Goal: Task Accomplishment & Management: Manage account settings

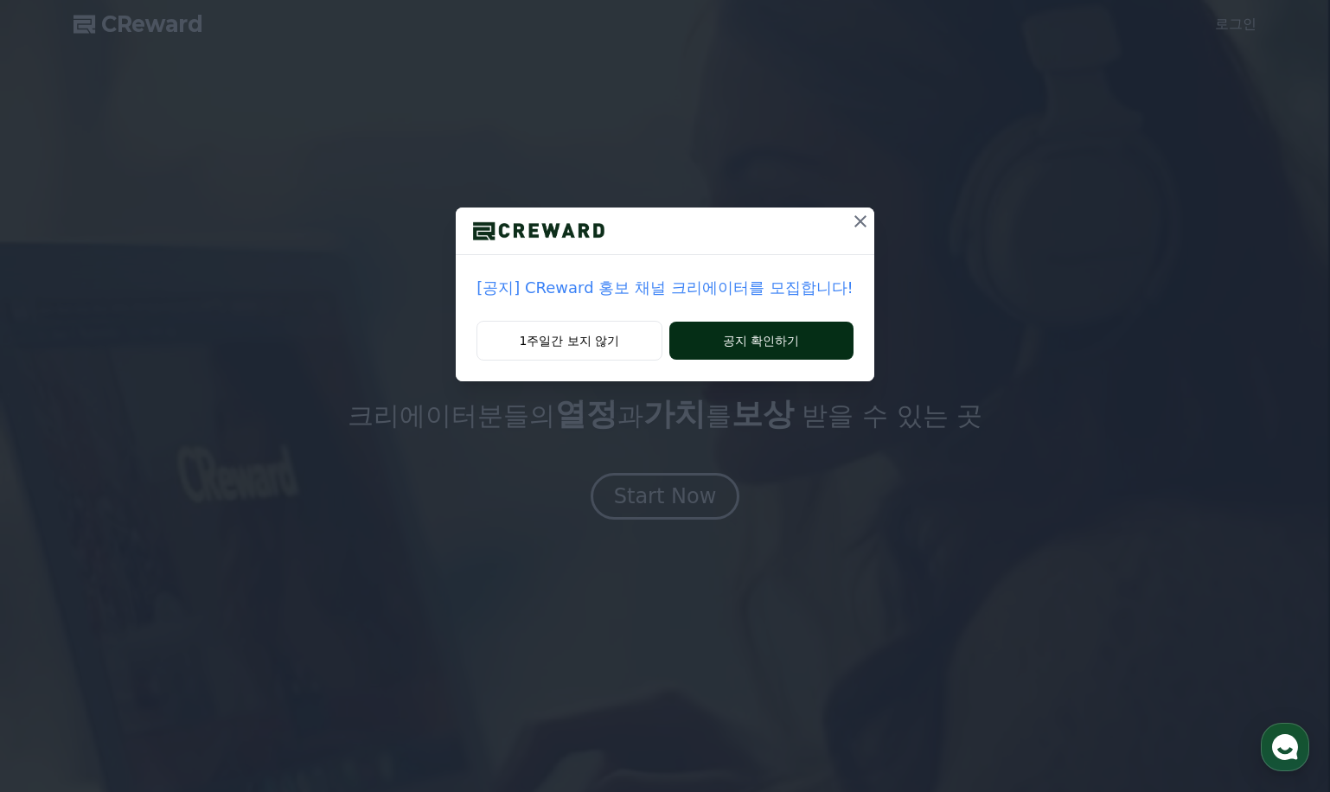
click at [745, 335] on button "공지 확인하기" at bounding box center [761, 341] width 184 height 38
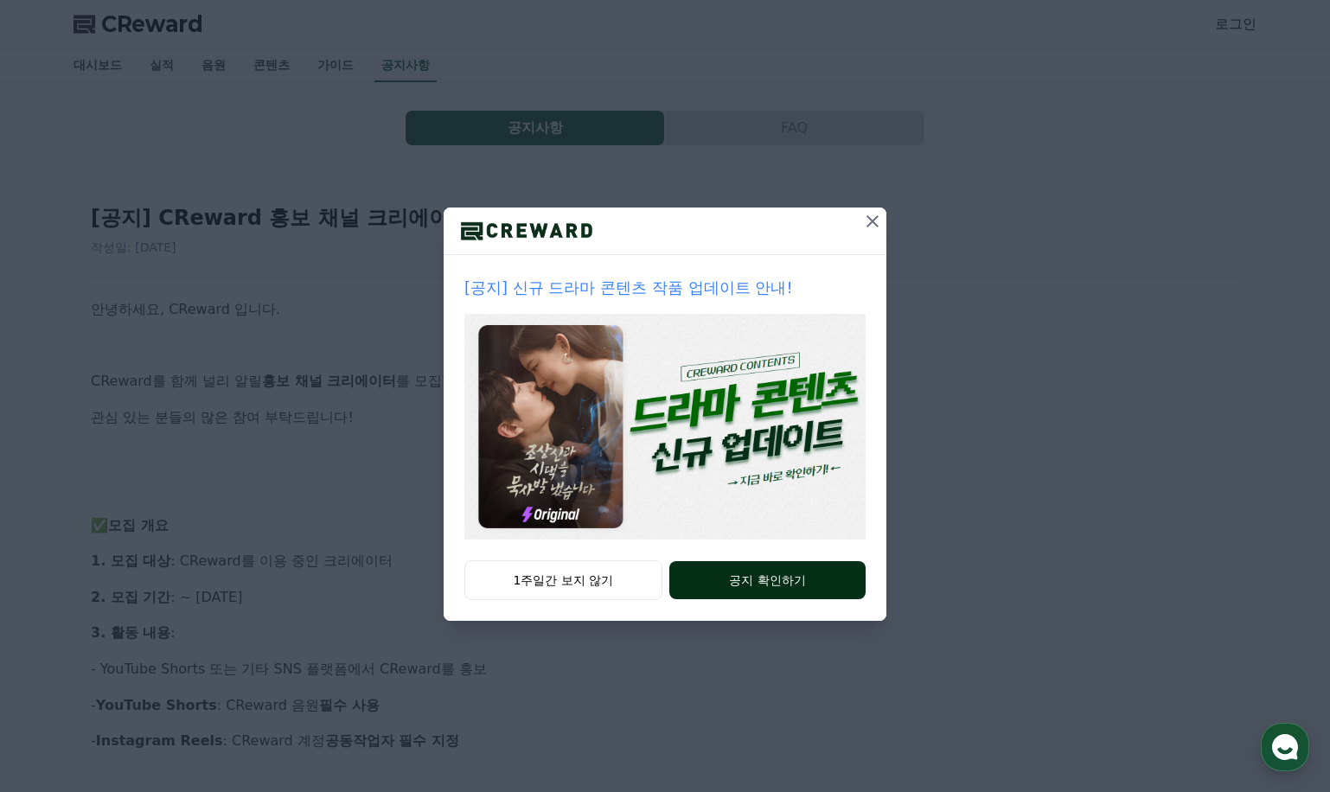
click at [777, 579] on button "공지 확인하기" at bounding box center [767, 580] width 196 height 38
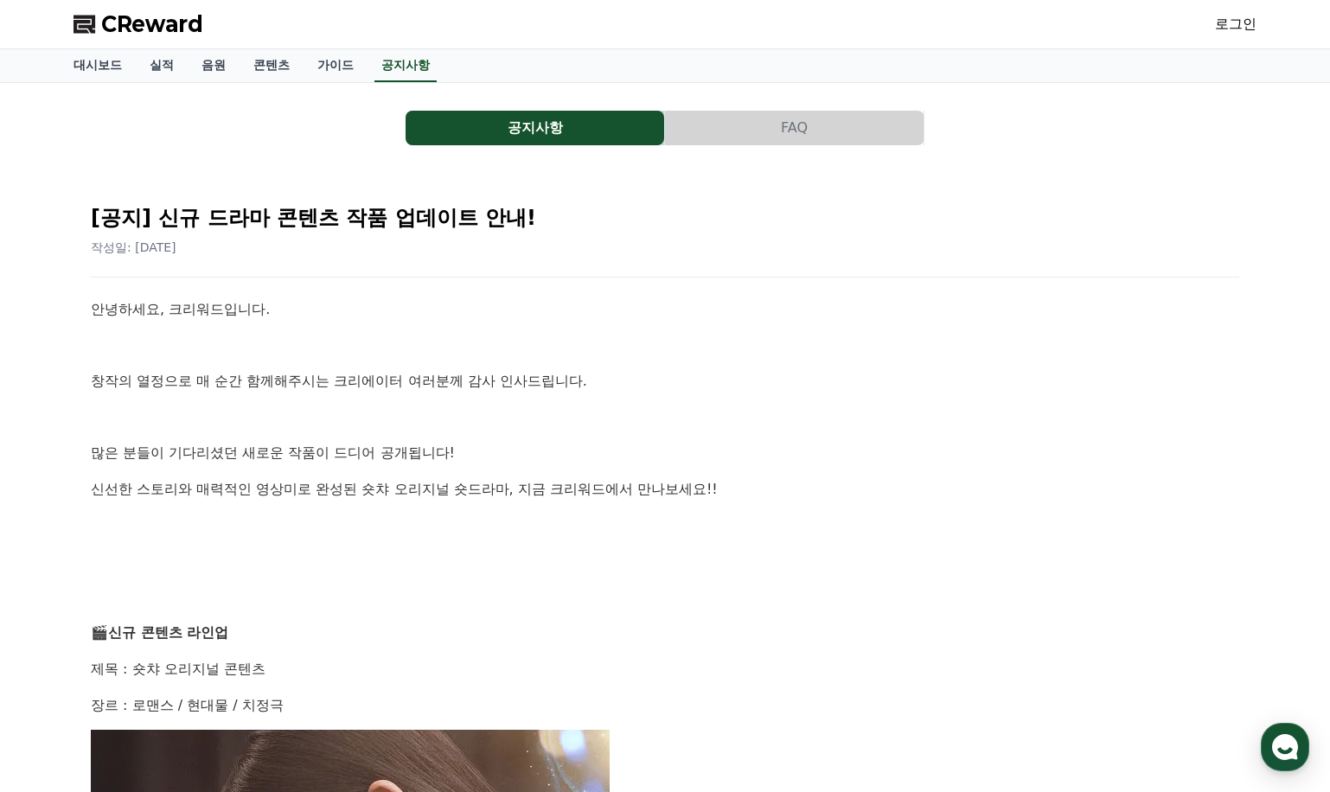
click at [1235, 17] on link "로그인" at bounding box center [1236, 24] width 42 height 21
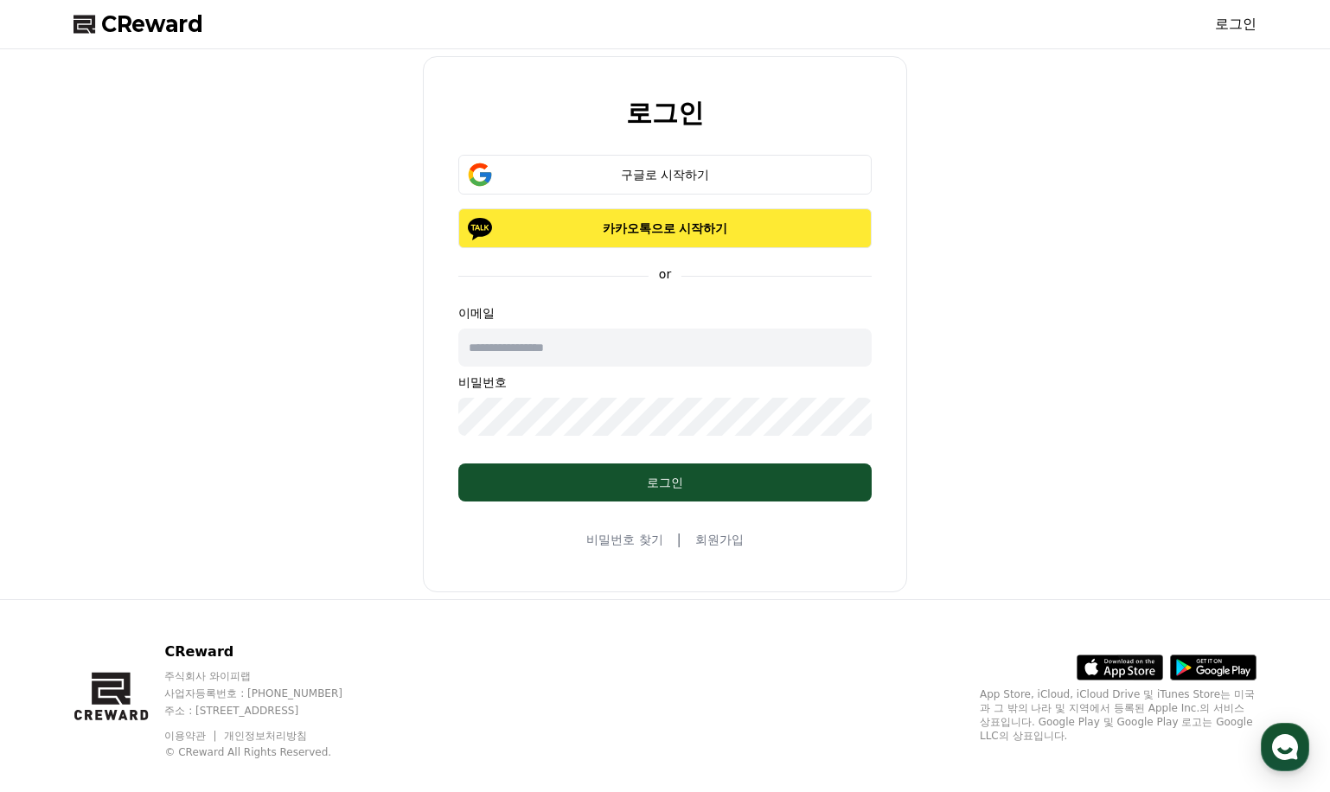
click at [661, 231] on p "카카오톡으로 시작하기" at bounding box center [664, 228] width 363 height 17
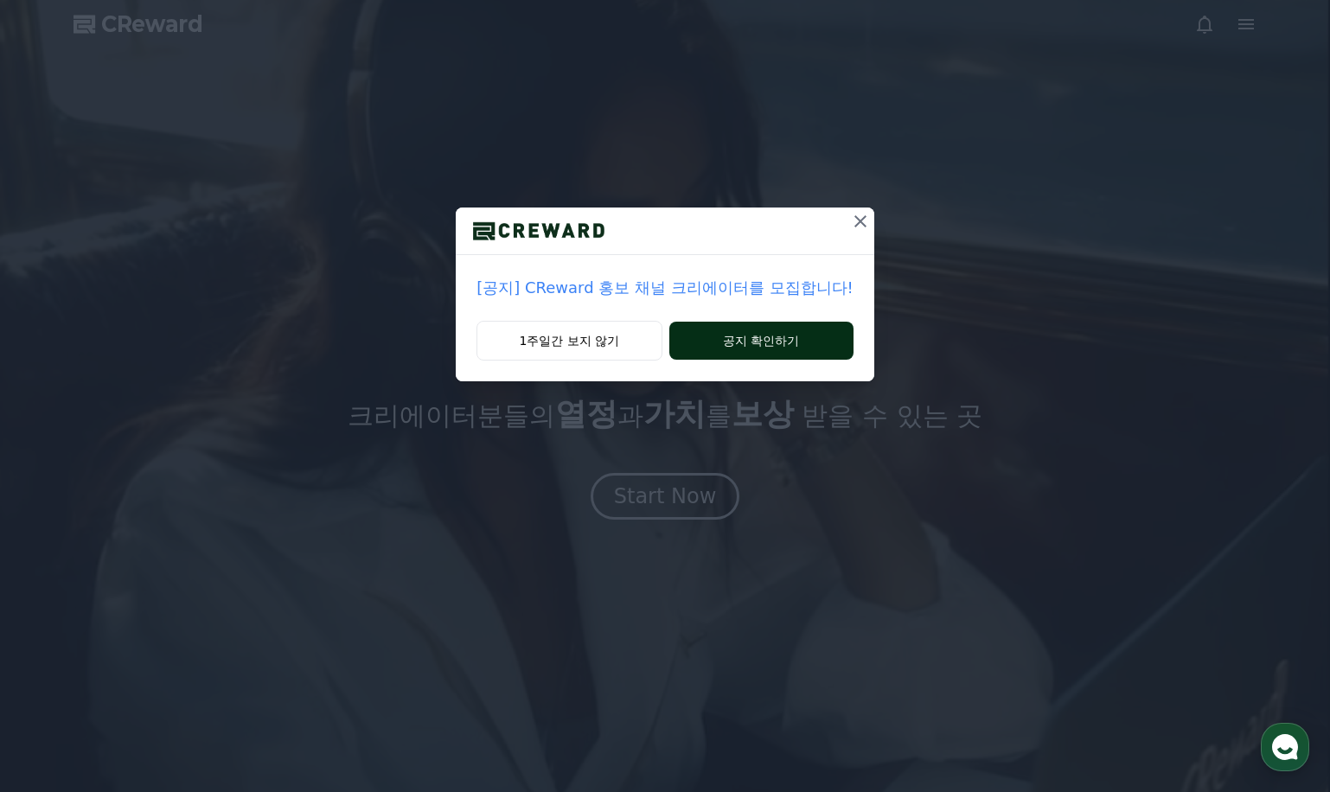
click at [778, 344] on button "공지 확인하기" at bounding box center [761, 341] width 184 height 38
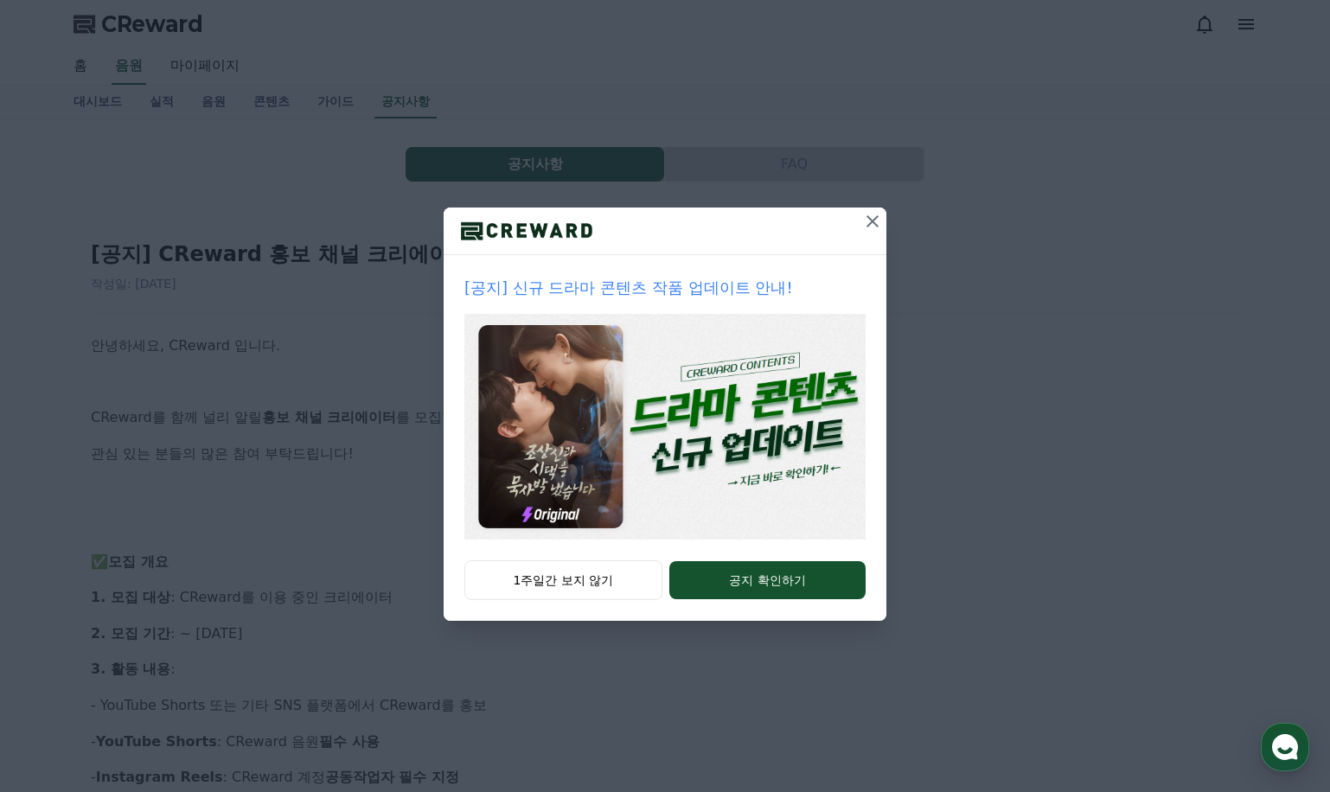
click at [878, 218] on icon at bounding box center [872, 221] width 21 height 21
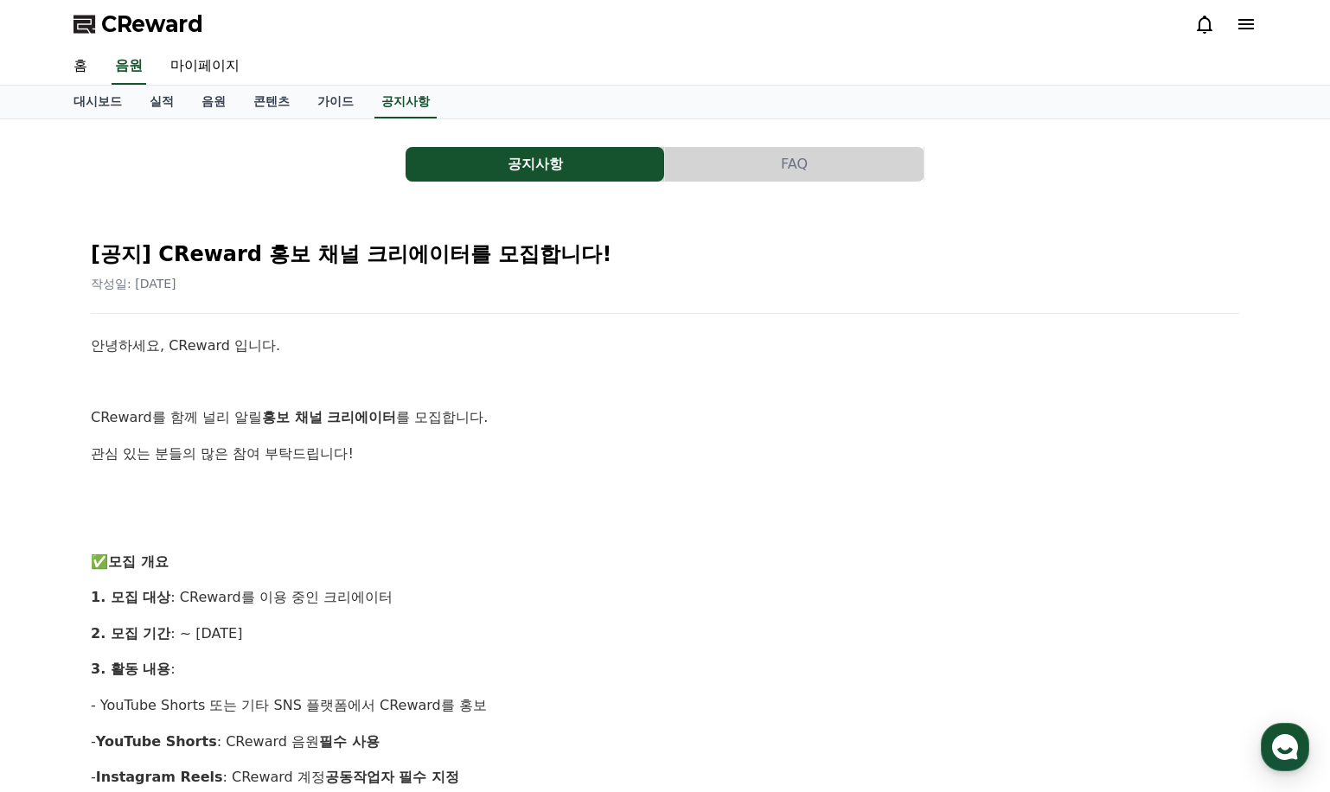
click at [145, 25] on span "CReward" at bounding box center [152, 24] width 102 height 28
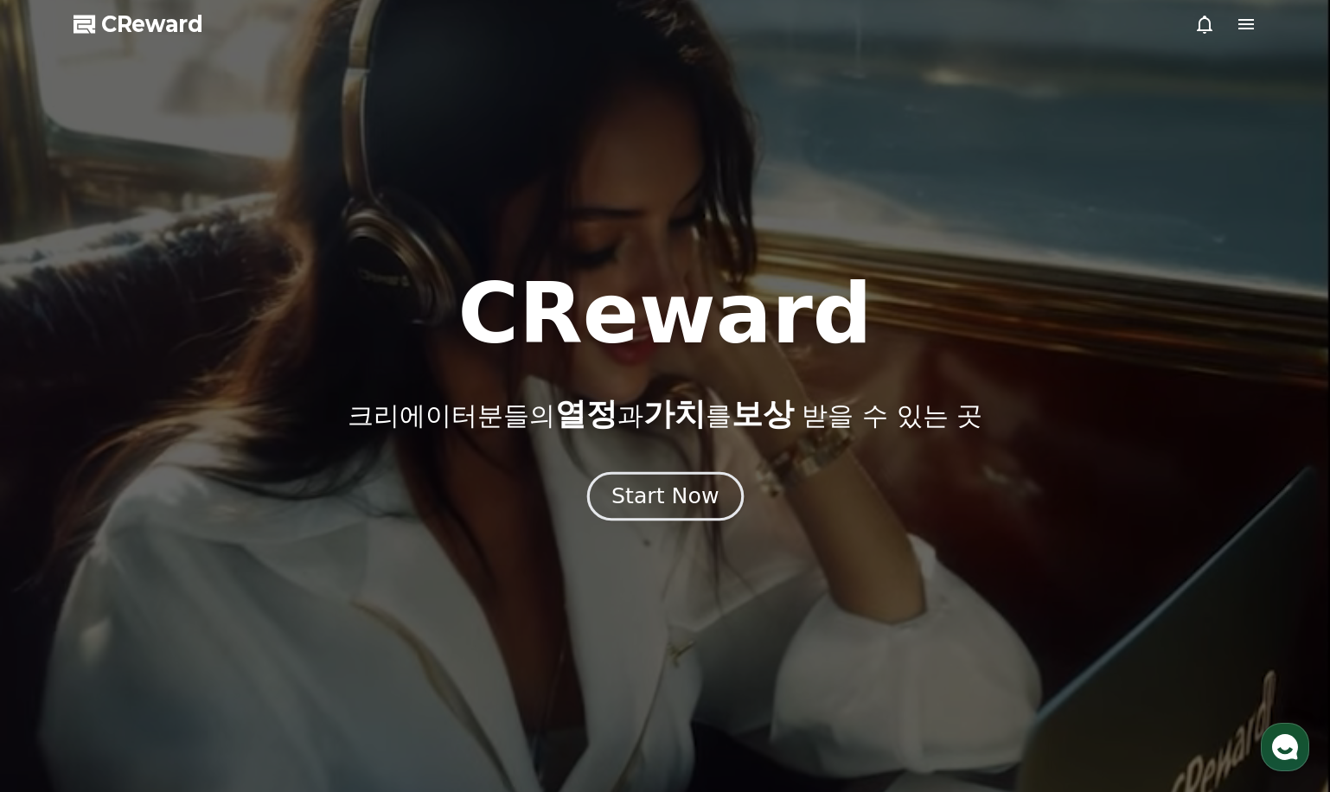
click at [664, 492] on div "Start Now" at bounding box center [664, 496] width 107 height 29
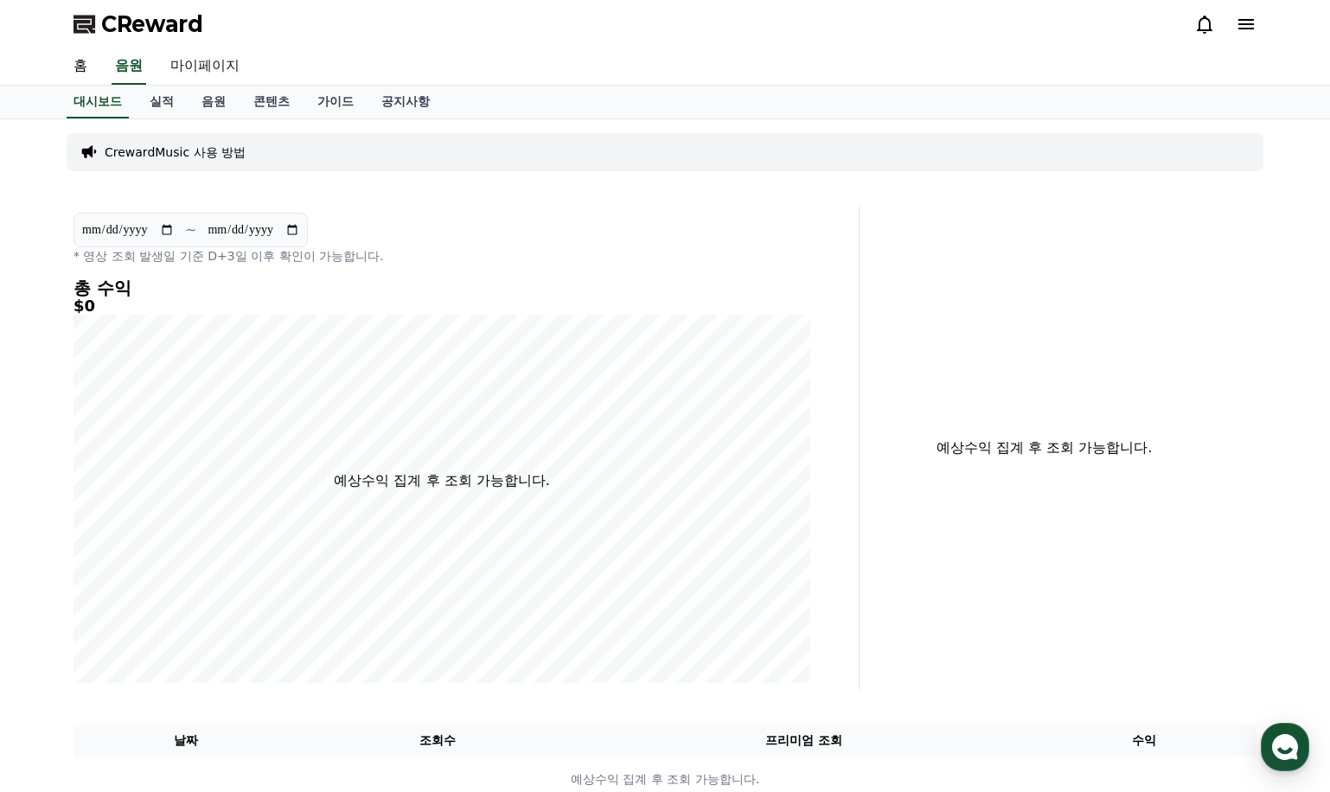
click at [181, 68] on link "마이페이지" at bounding box center [204, 66] width 97 height 36
select select "**********"
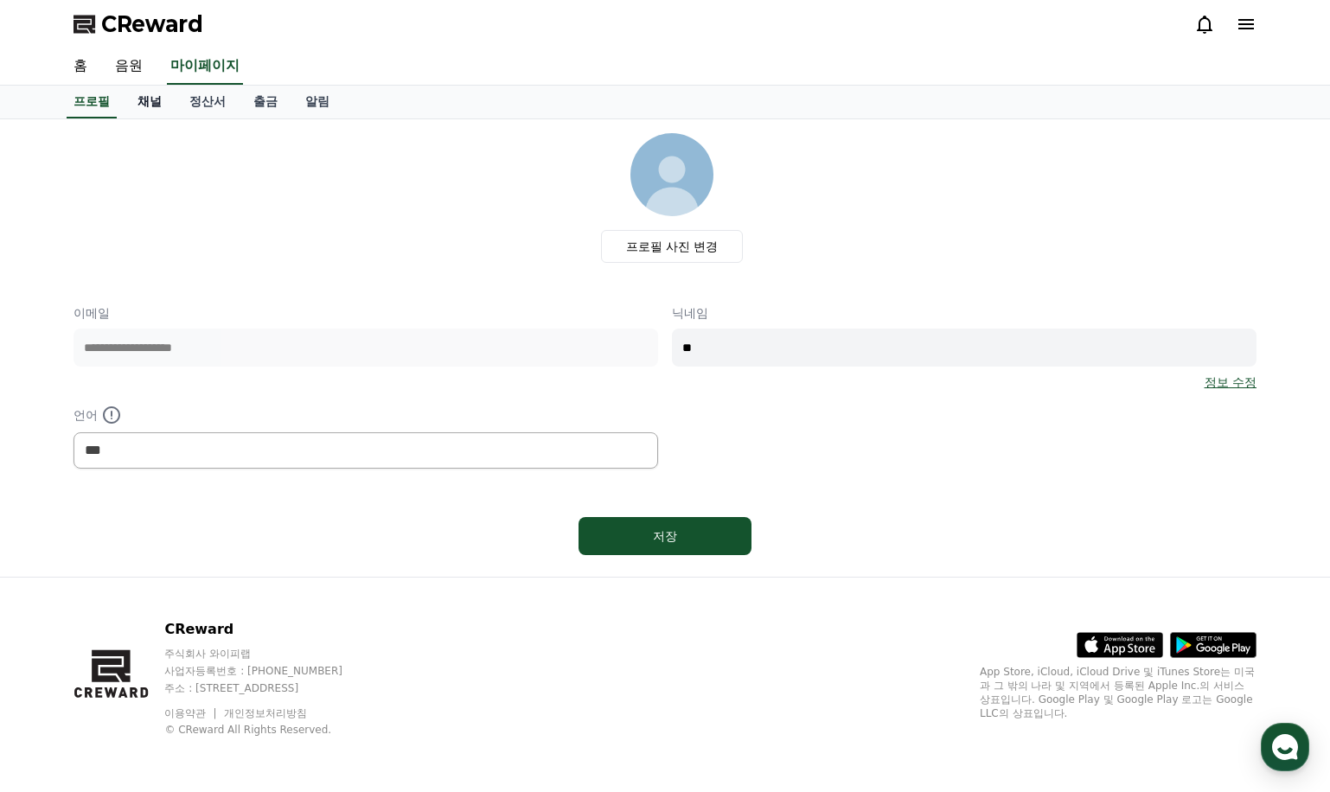
click at [150, 100] on link "채널" at bounding box center [150, 102] width 52 height 33
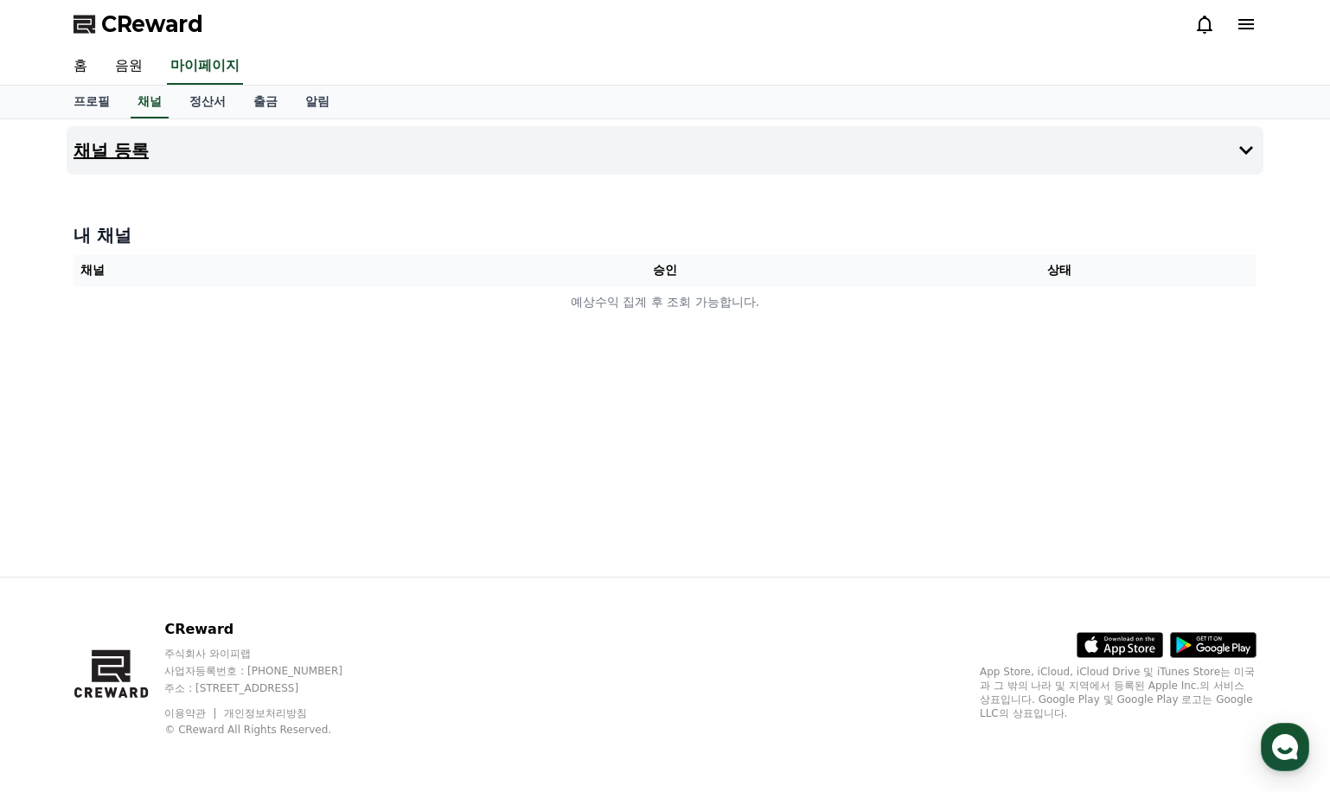
click at [252, 153] on button "채널 등록" at bounding box center [665, 150] width 1197 height 48
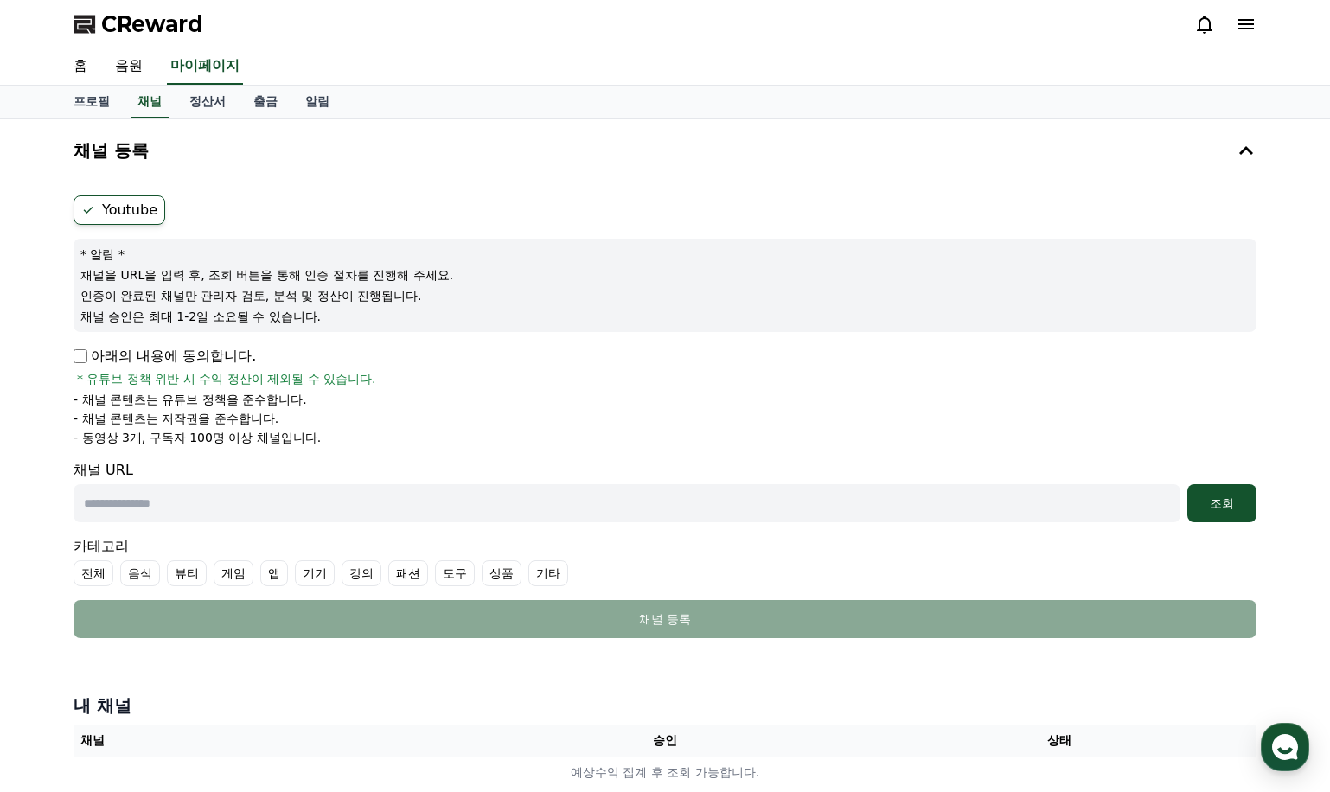
click at [1249, 22] on icon at bounding box center [1246, 24] width 21 height 21
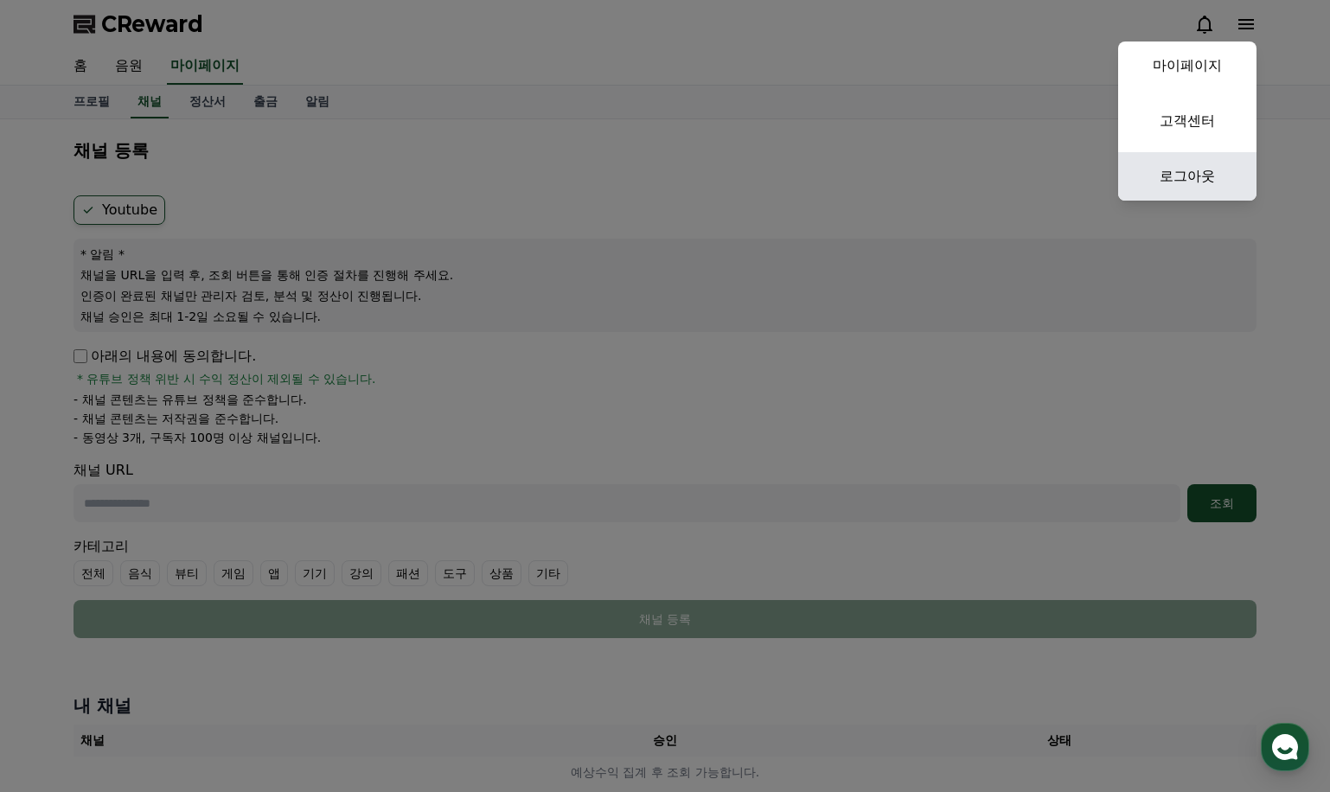
click at [1178, 171] on link "로그아웃" at bounding box center [1187, 176] width 138 height 48
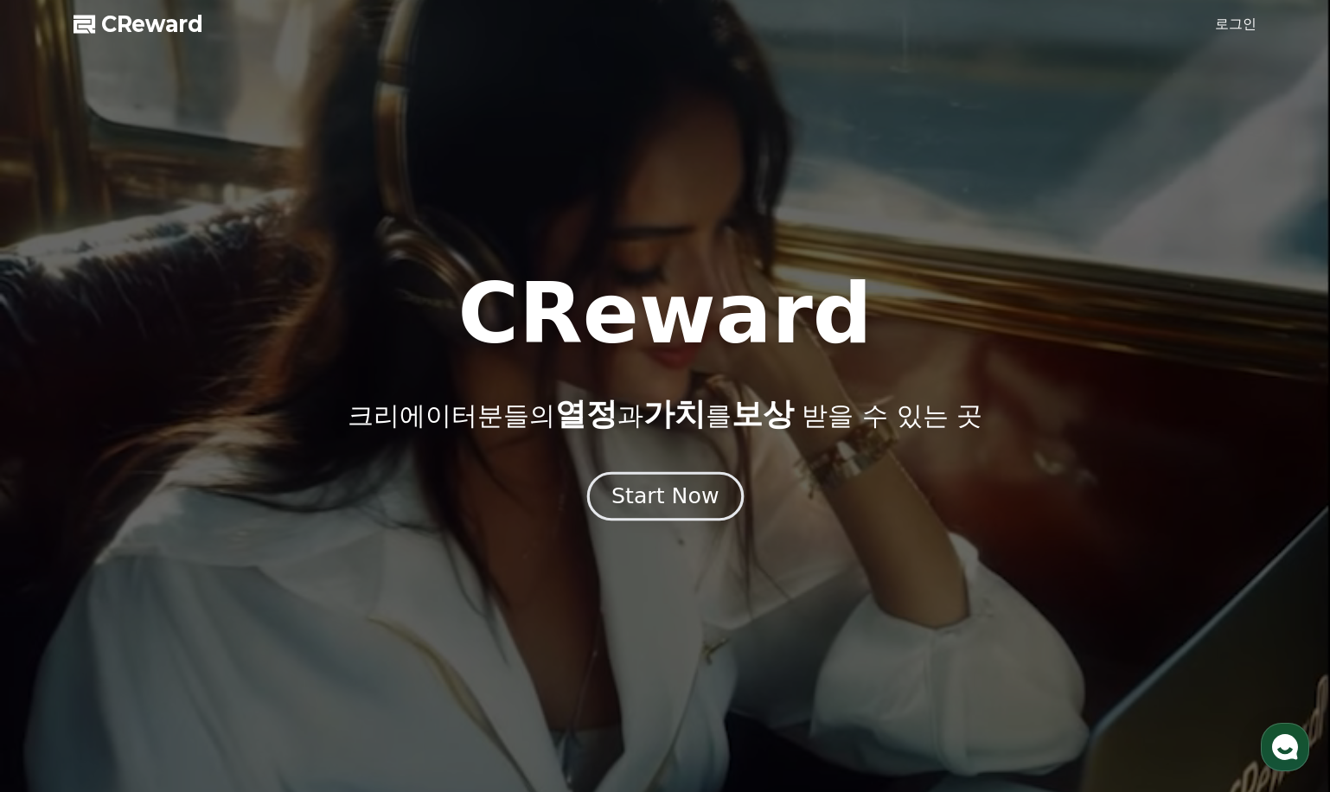
click at [663, 492] on div "Start Now" at bounding box center [664, 496] width 107 height 29
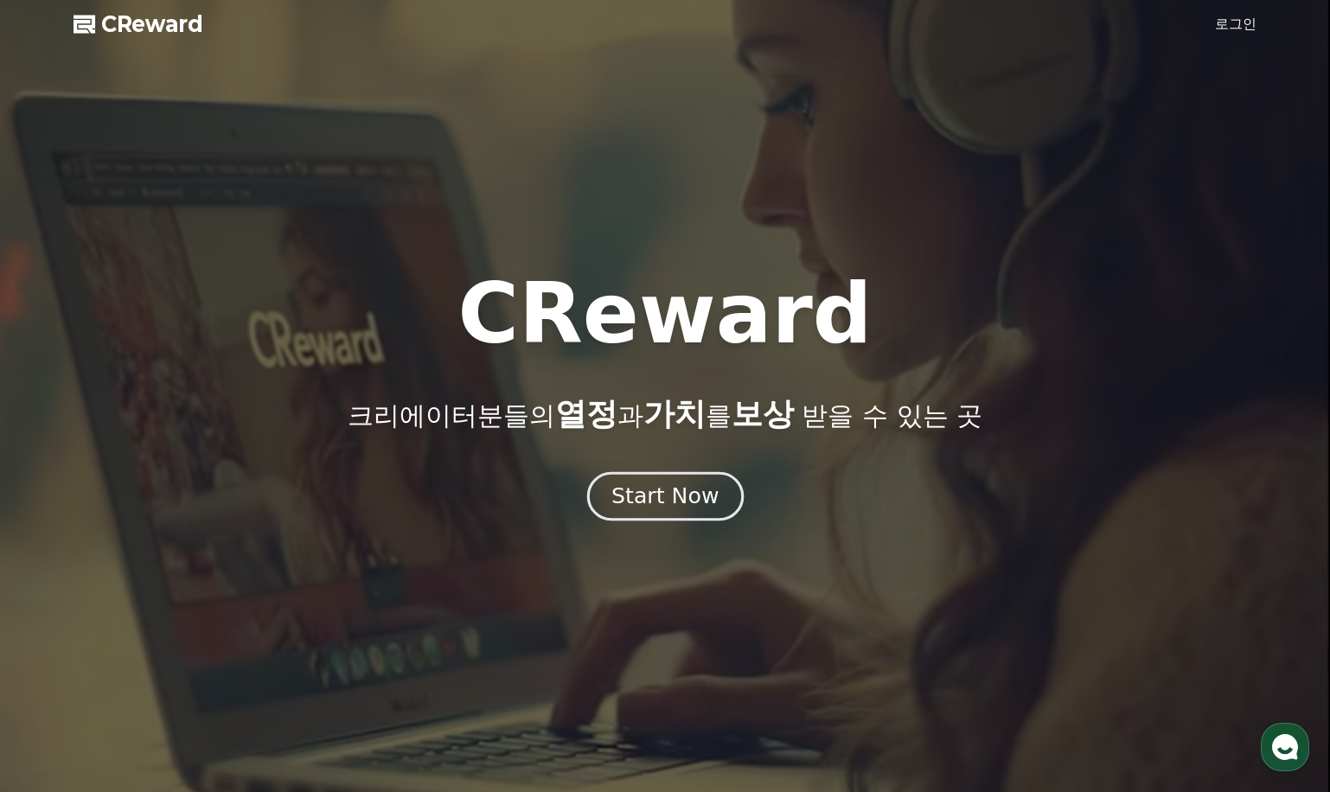
click at [675, 499] on div "Start Now" at bounding box center [664, 496] width 107 height 29
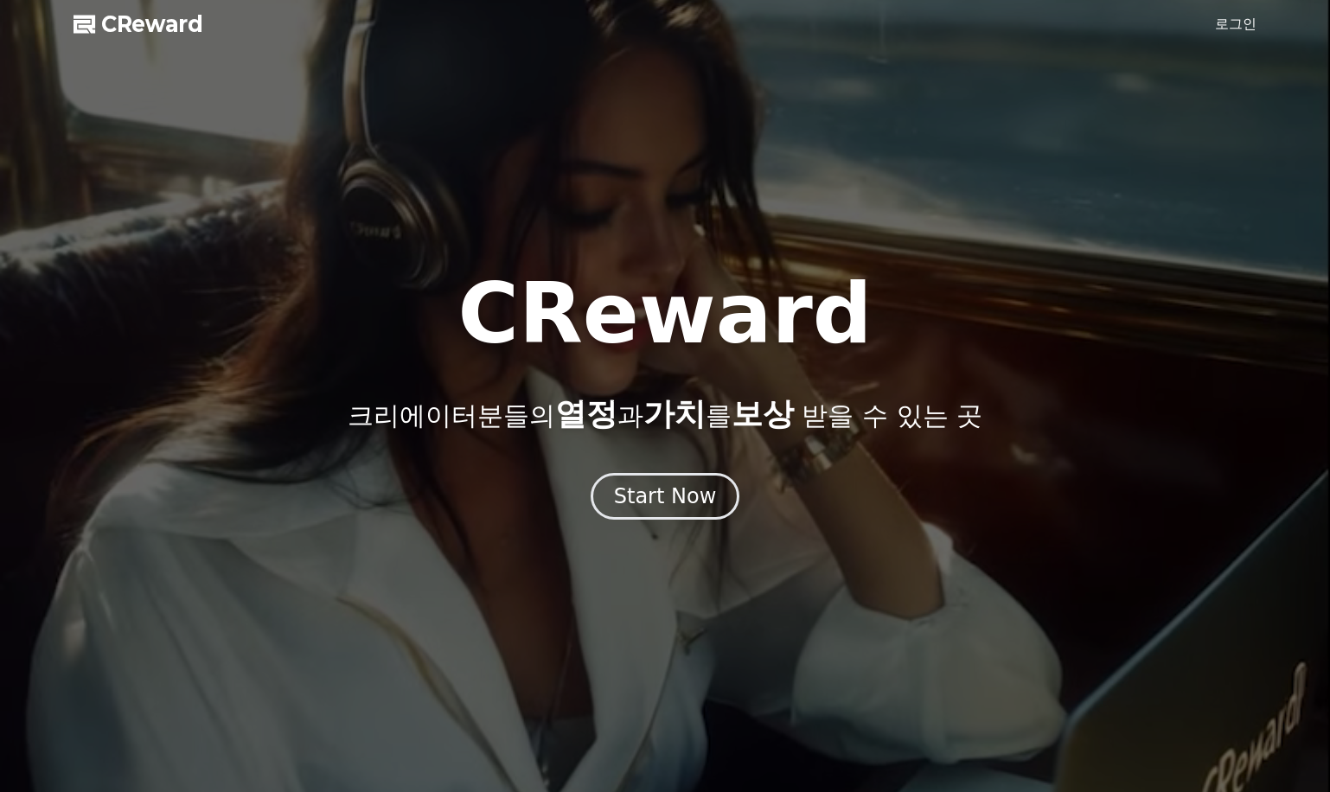
click at [1237, 24] on link "로그인" at bounding box center [1236, 24] width 42 height 21
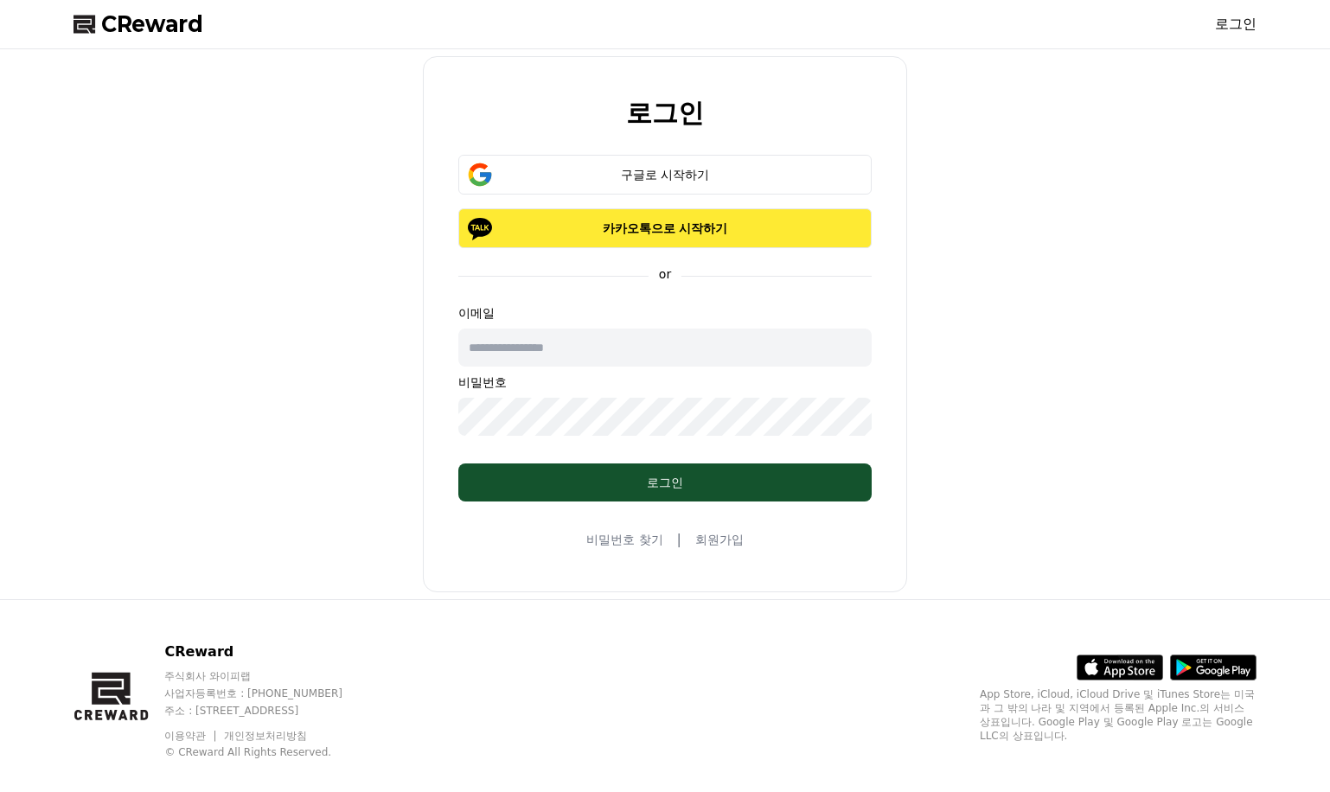
click at [695, 224] on p "카카오톡으로 시작하기" at bounding box center [664, 228] width 363 height 17
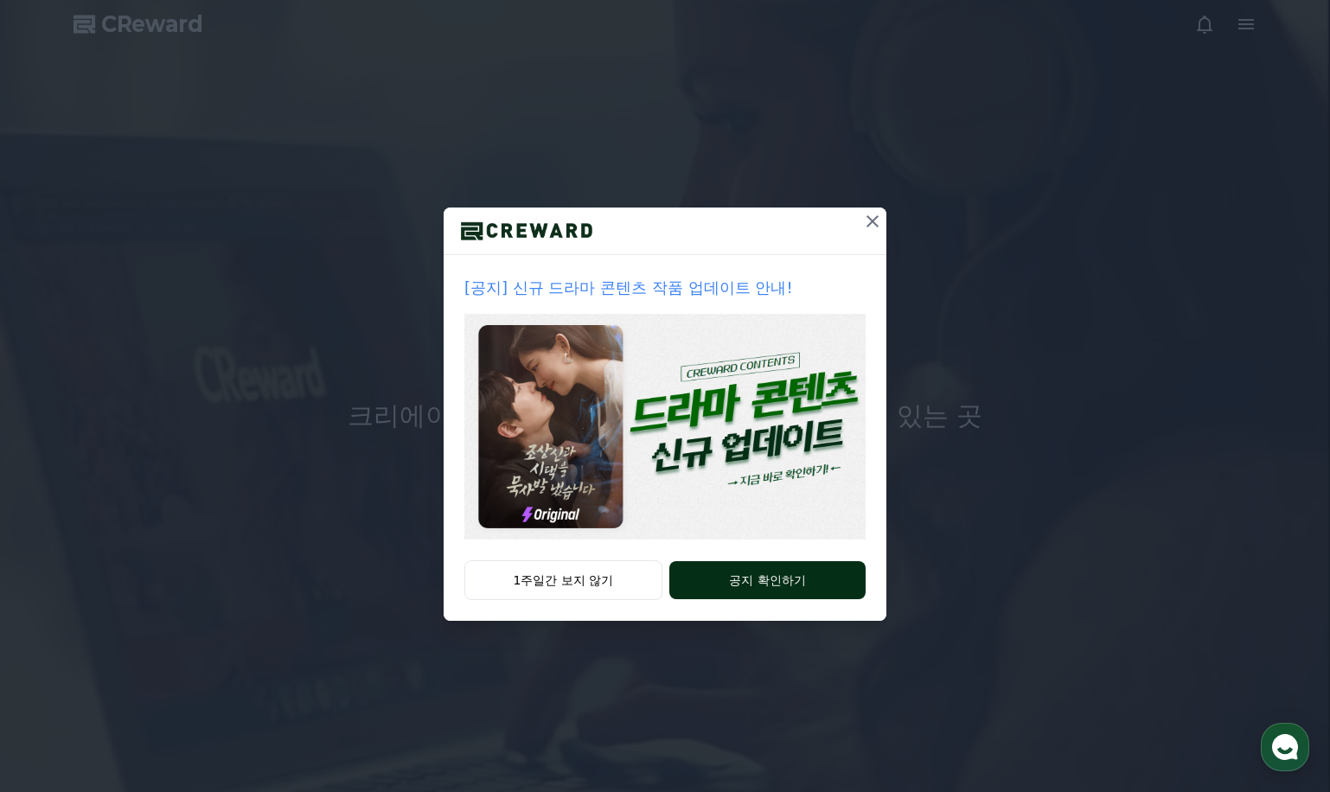
click at [785, 577] on button "공지 확인하기" at bounding box center [767, 580] width 196 height 38
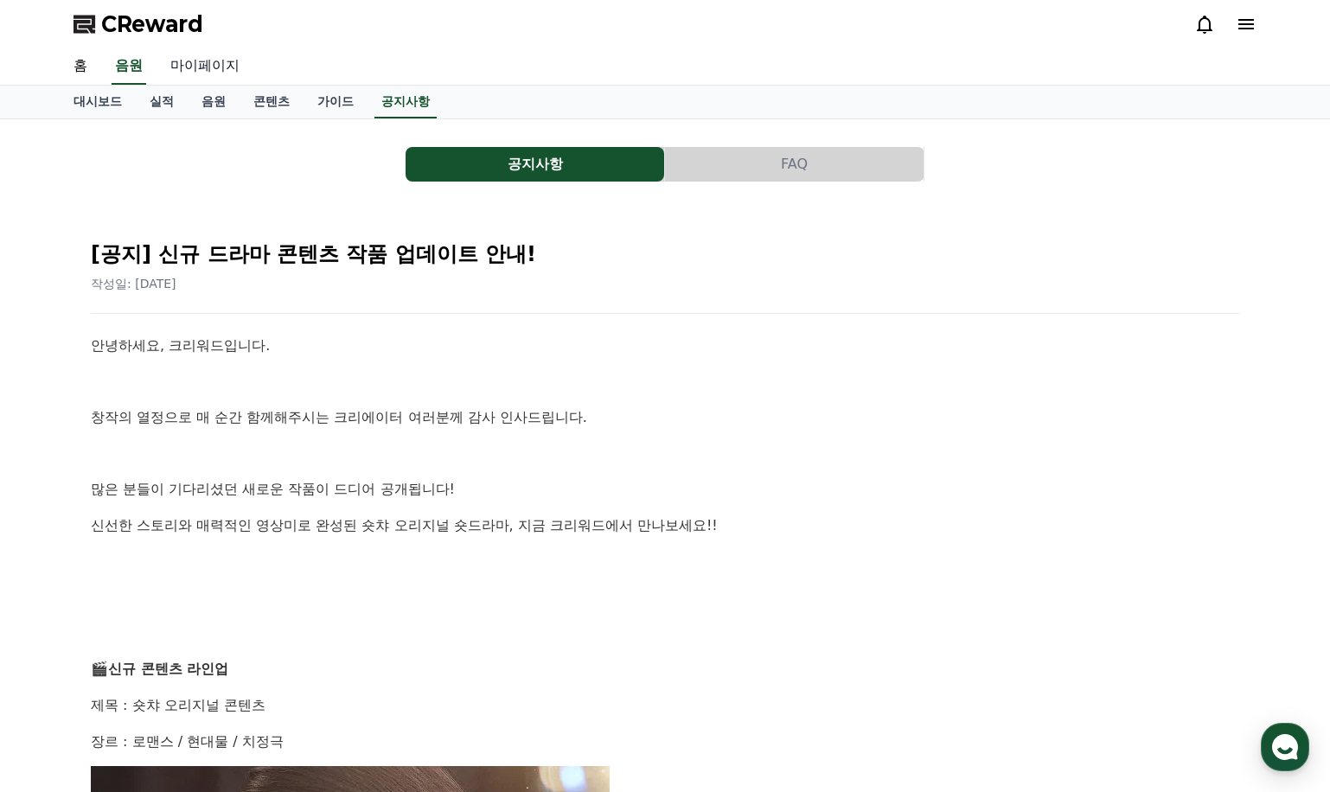
click at [212, 63] on link "마이페이지" at bounding box center [204, 66] width 97 height 36
select select "**********"
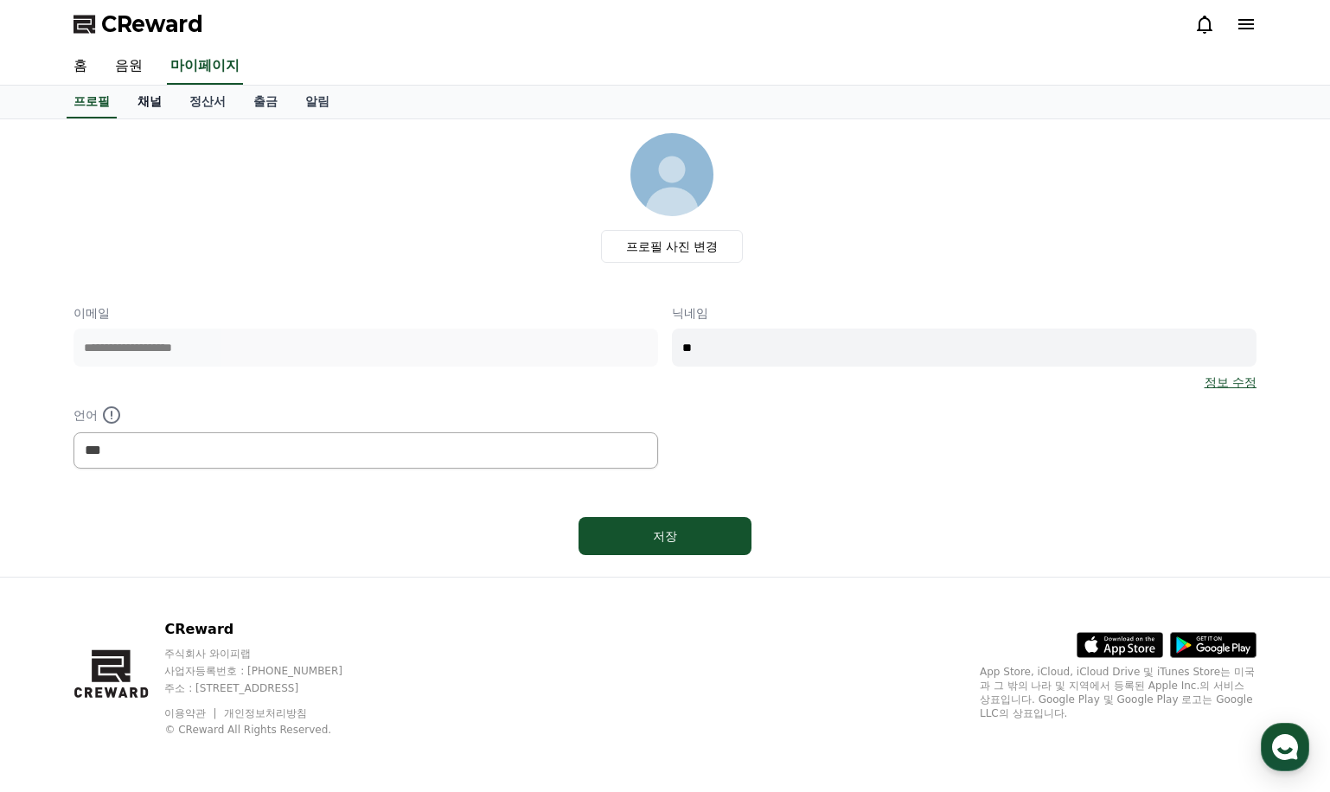
click at [153, 97] on link "채널" at bounding box center [150, 102] width 52 height 33
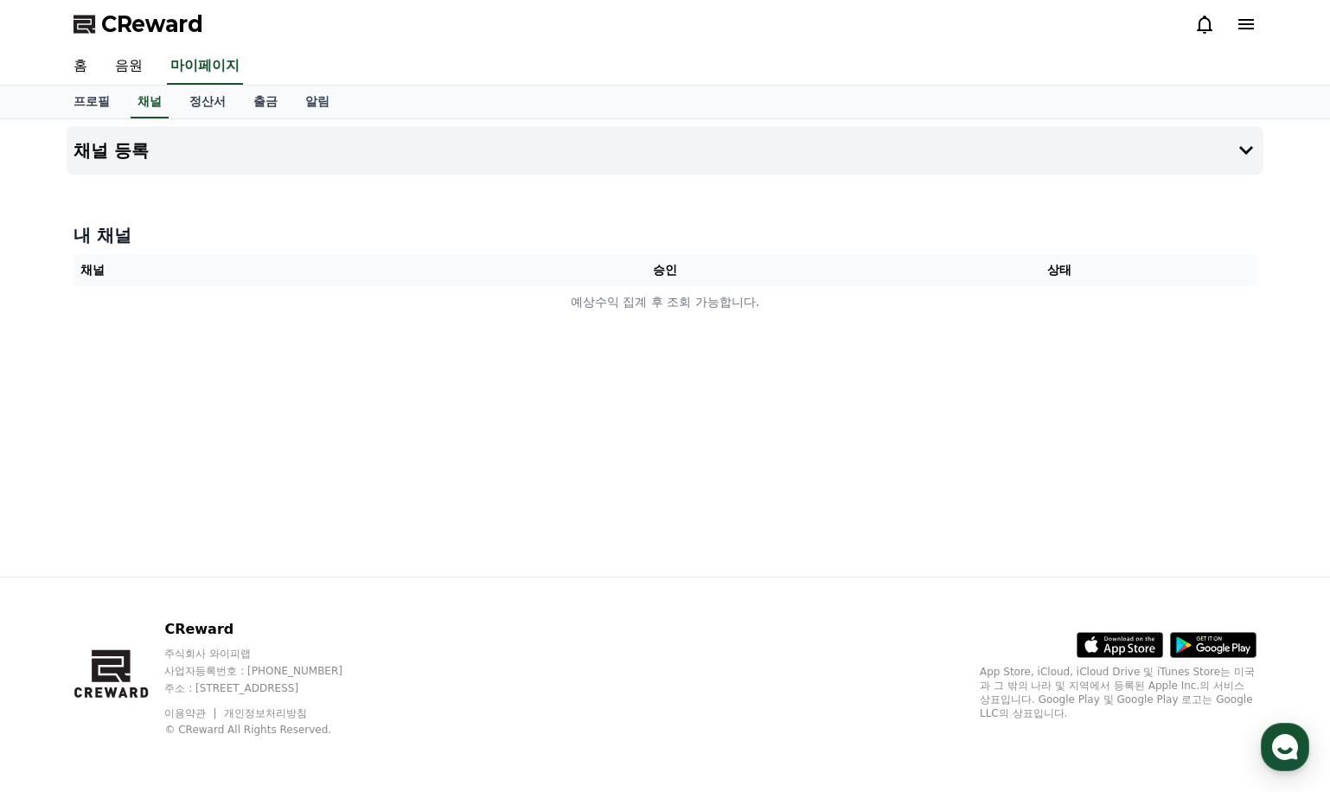
click at [245, 258] on th "채널" at bounding box center [270, 270] width 394 height 32
click at [241, 265] on th "채널" at bounding box center [270, 270] width 394 height 32
click at [314, 152] on button "채널 등록" at bounding box center [665, 150] width 1197 height 48
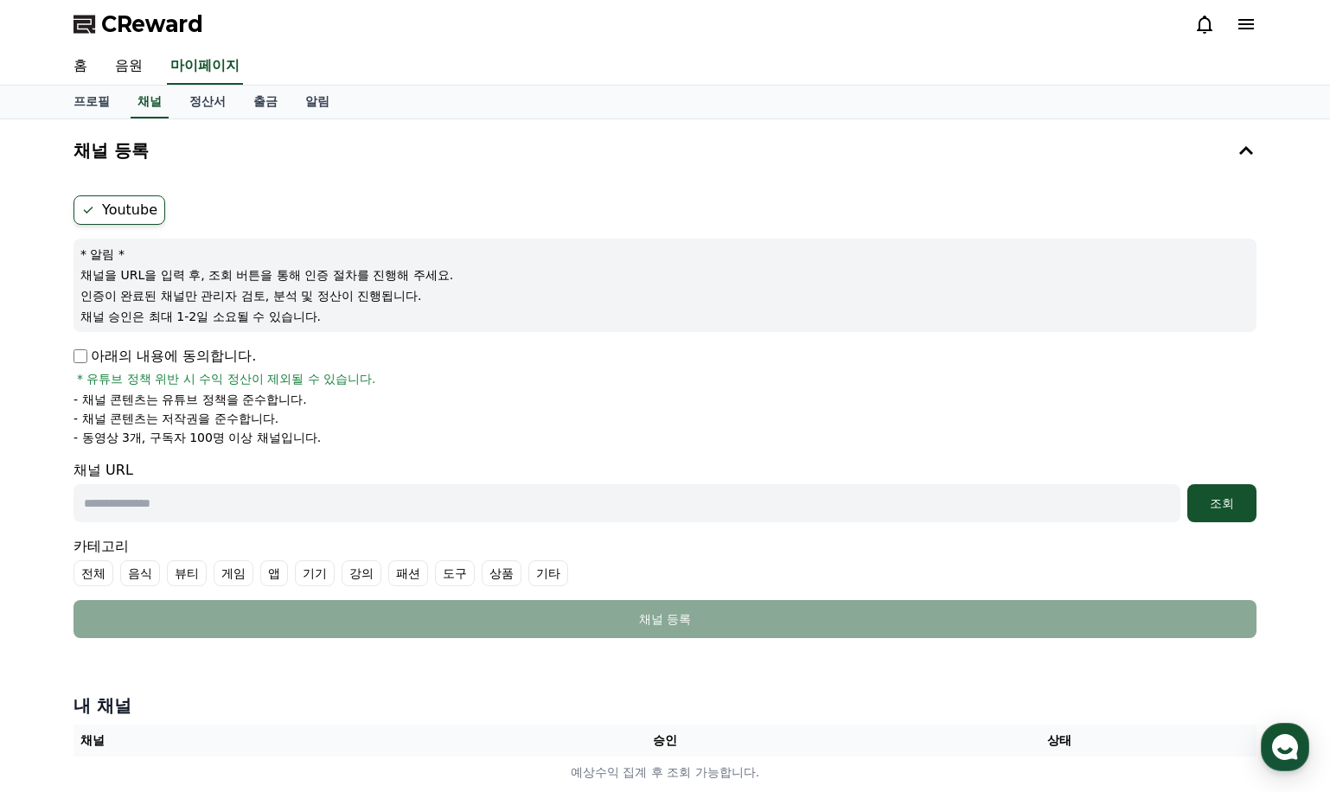
click at [1245, 23] on icon at bounding box center [1246, 24] width 16 height 10
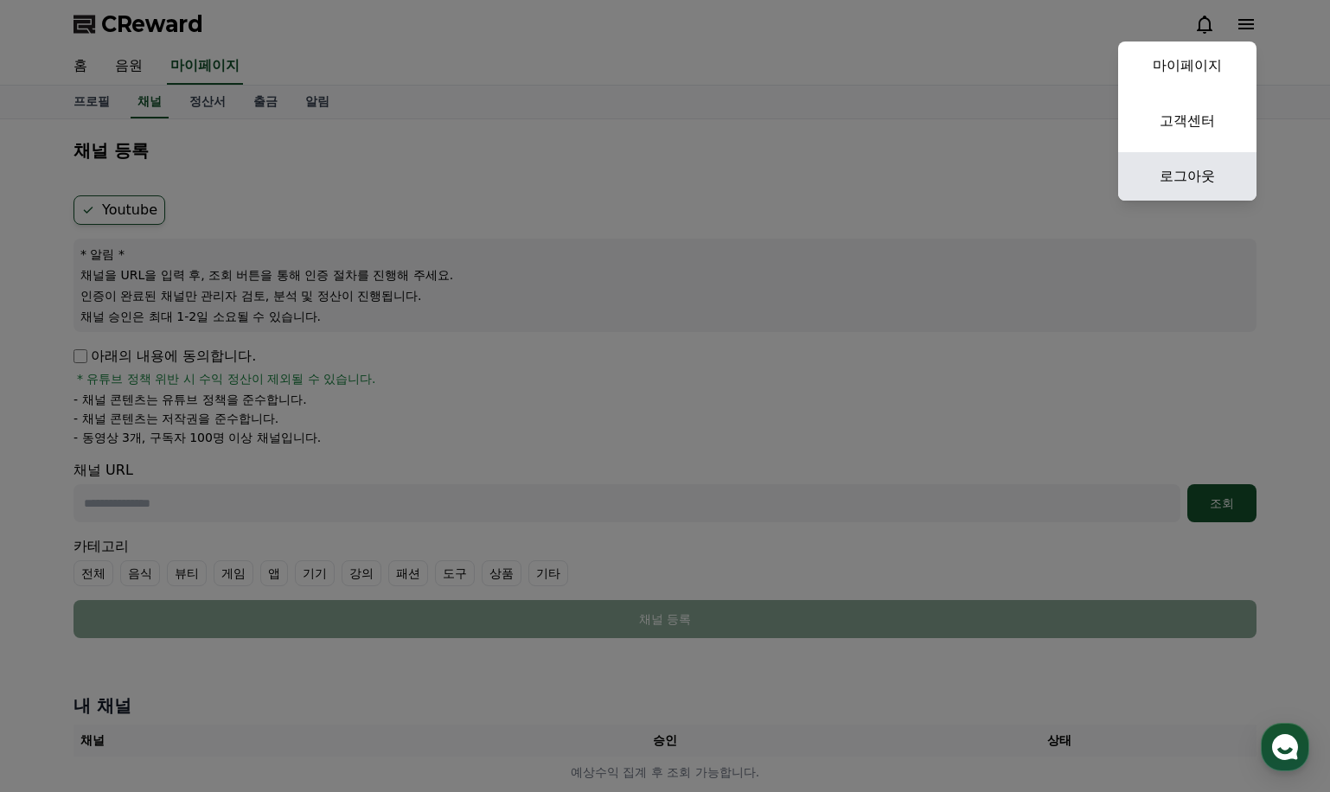
click at [1191, 169] on link "로그아웃" at bounding box center [1187, 176] width 138 height 48
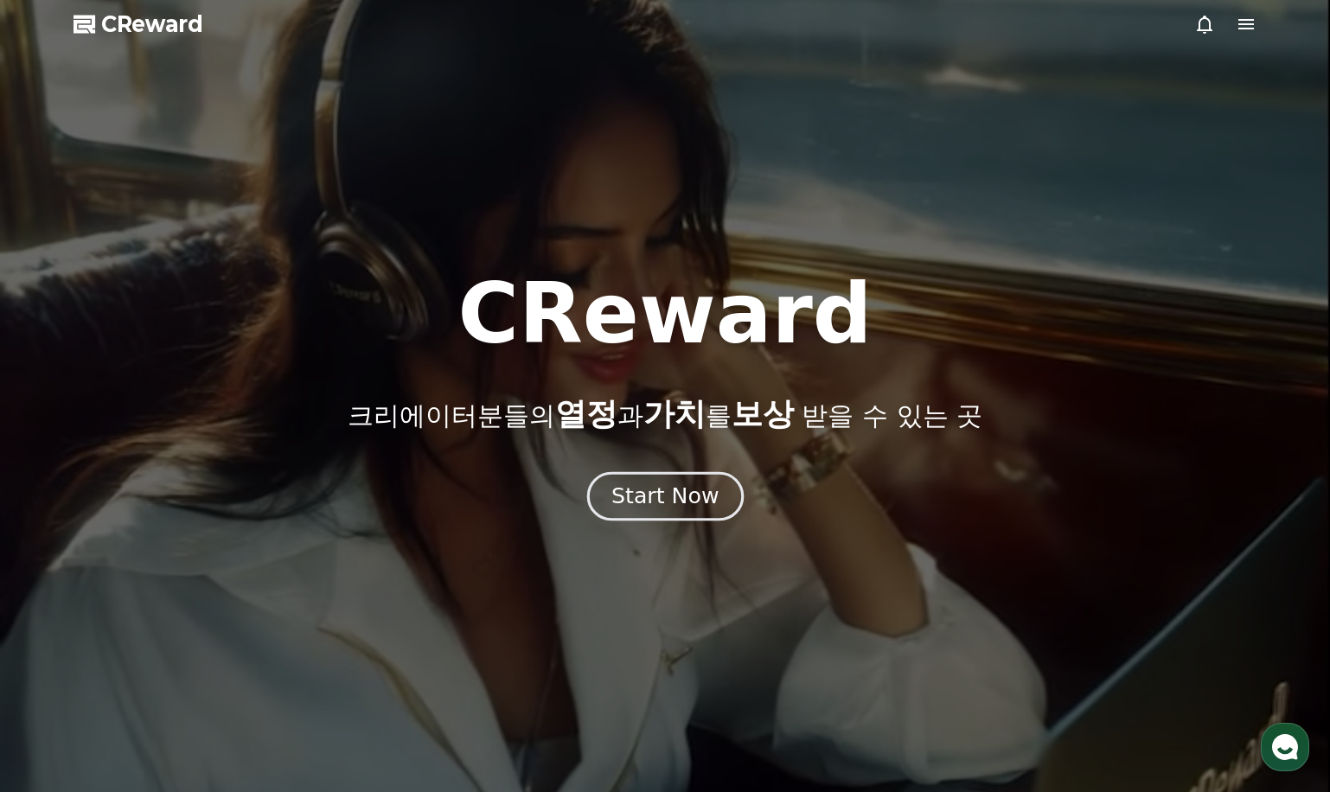
click at [664, 502] on div "Start Now" at bounding box center [664, 496] width 107 height 29
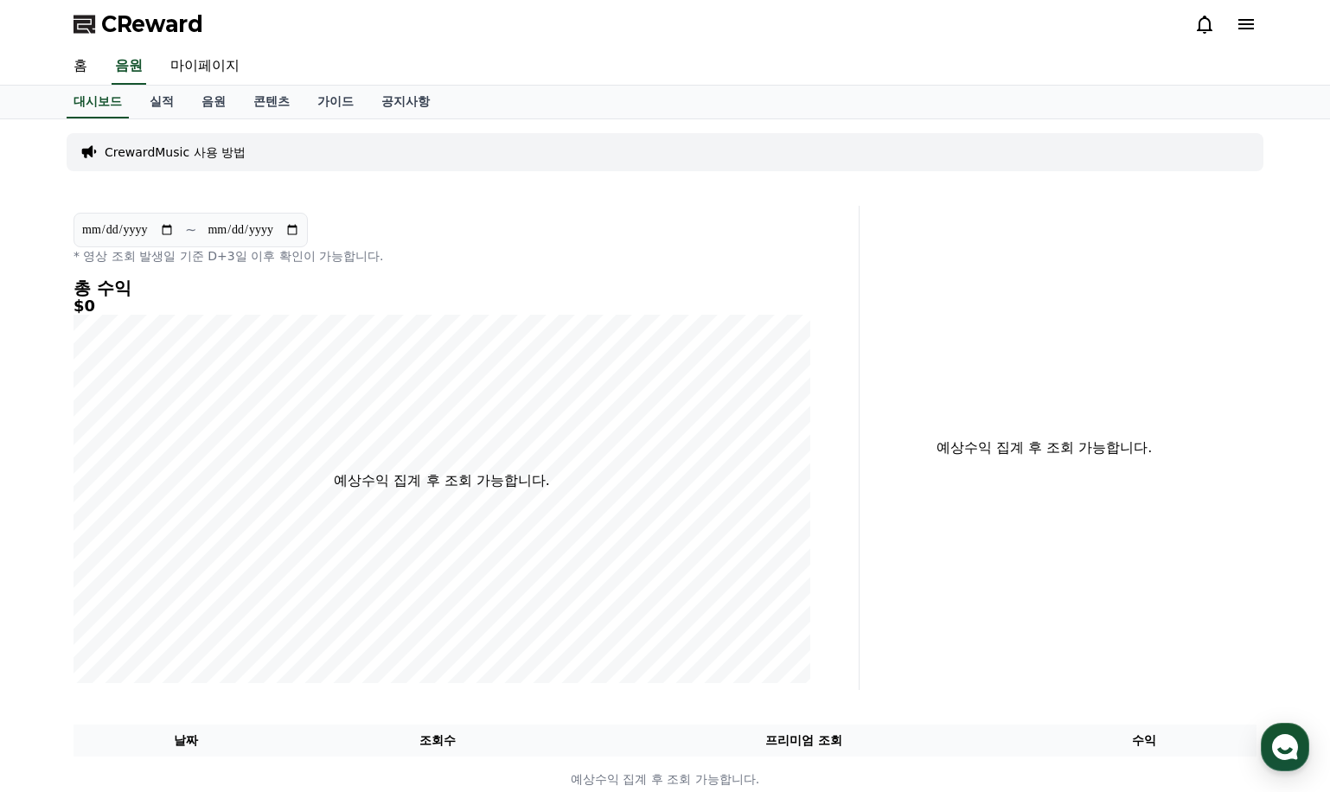
click at [1243, 24] on icon at bounding box center [1246, 24] width 16 height 10
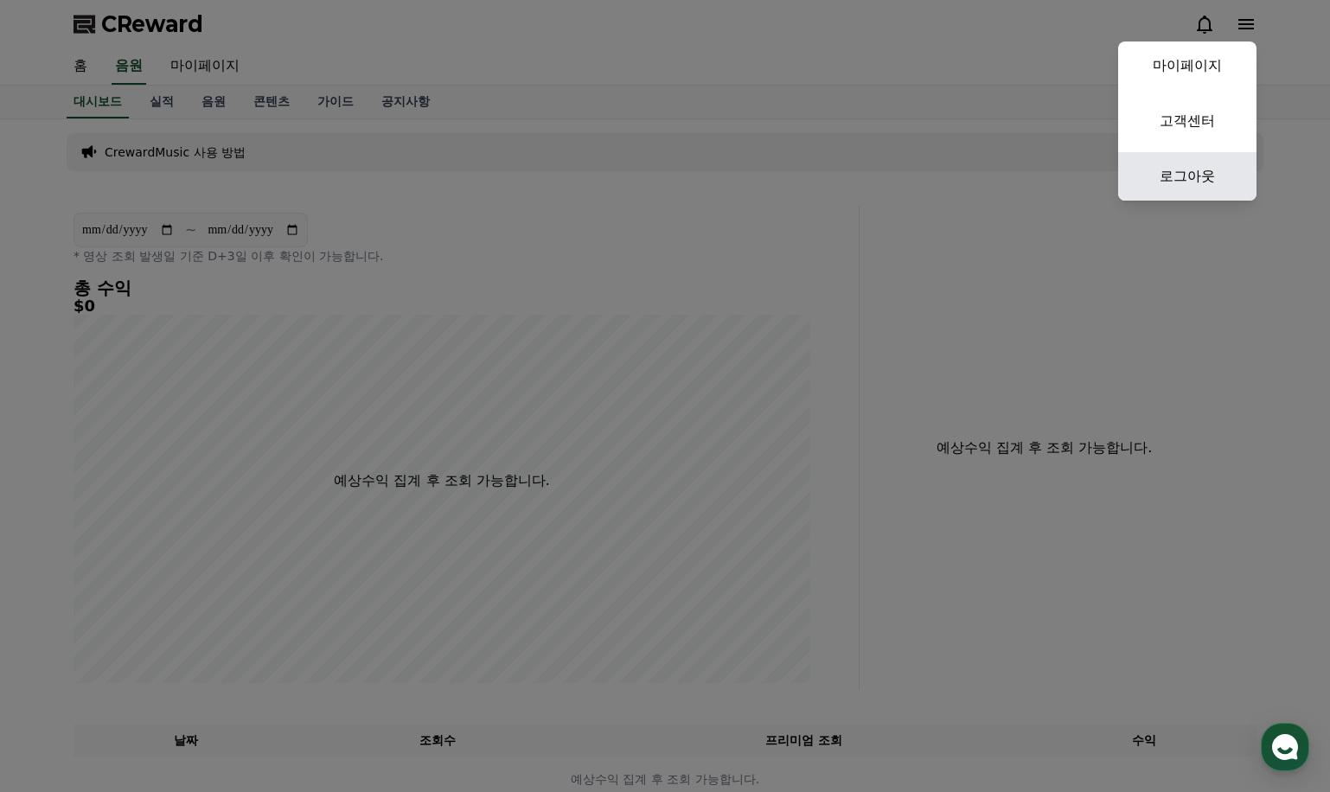
click at [1195, 179] on link "로그아웃" at bounding box center [1187, 176] width 138 height 48
